Goal: Find specific page/section: Find specific page/section

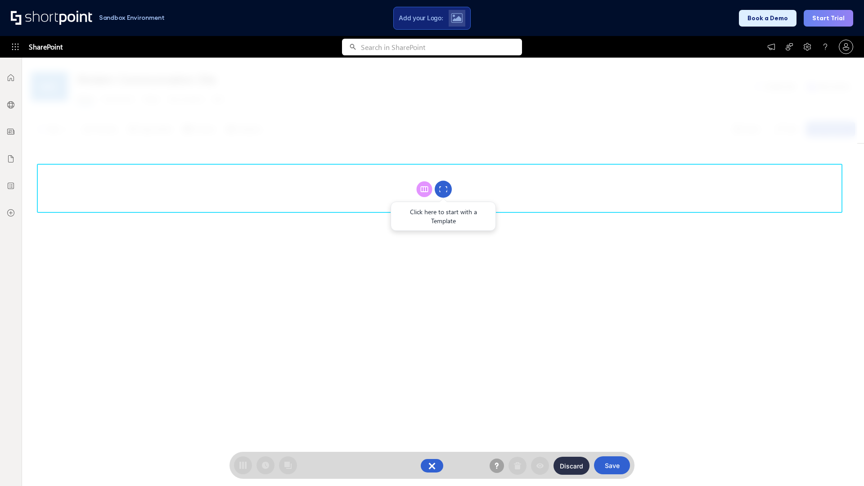
click at [443, 189] on circle at bounding box center [443, 189] width 17 height 17
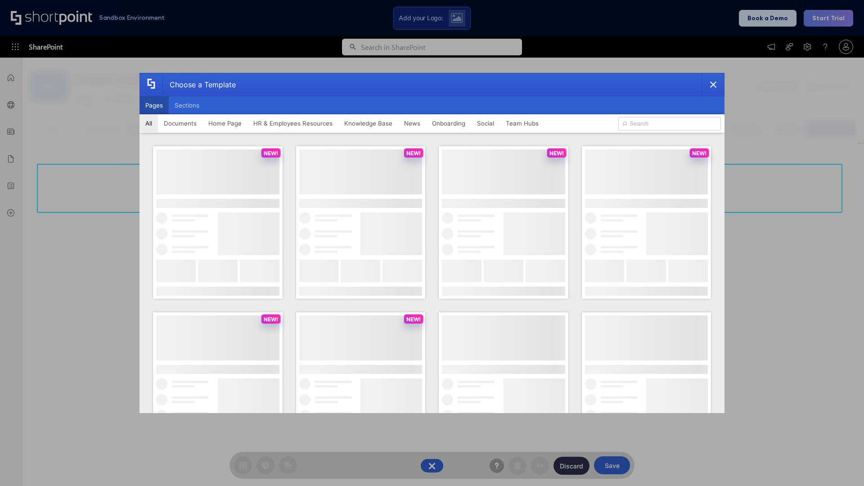
click at [154, 105] on button "Pages" at bounding box center [153, 105] width 29 height 18
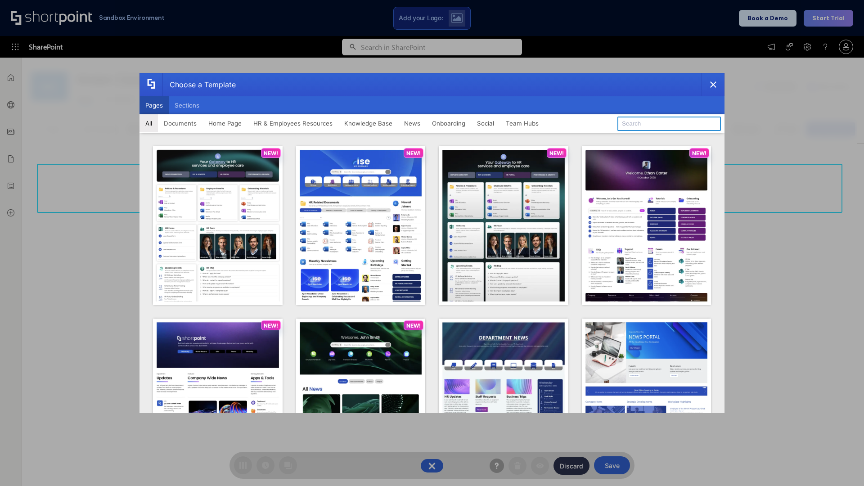
type input "HR 11"
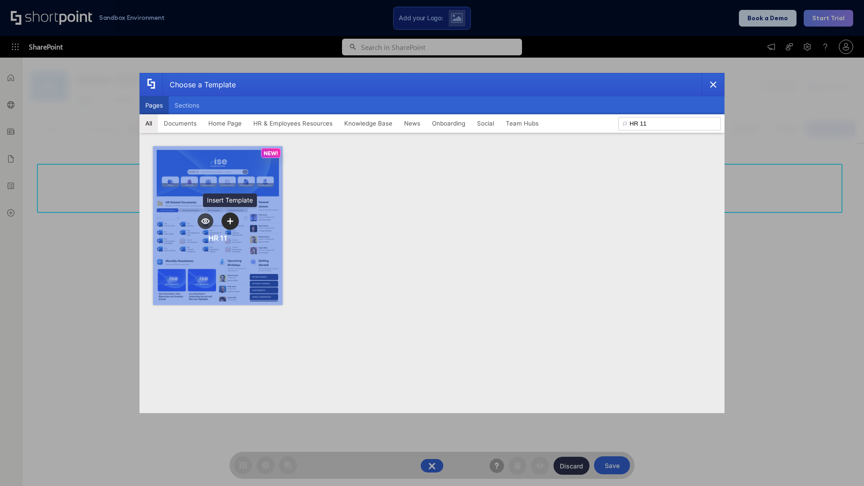
click at [230, 221] on icon "template selector" at bounding box center [230, 221] width 6 height 6
